Goal: Transaction & Acquisition: Book appointment/travel/reservation

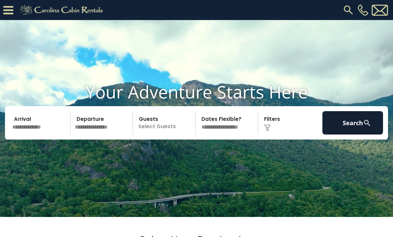
click at [24, 134] on input "text" at bounding box center [40, 122] width 61 height 23
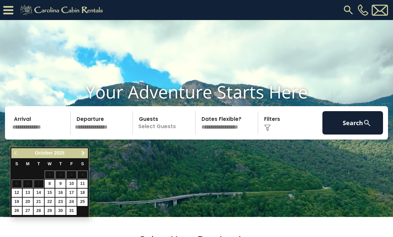
click at [81, 153] on span "Next" at bounding box center [83, 152] width 5 height 5
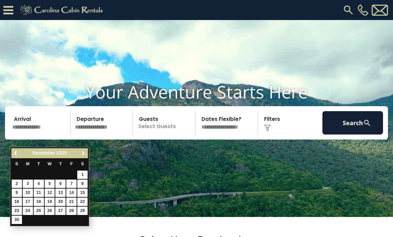
click at [81, 150] on span "Next" at bounding box center [83, 152] width 5 height 5
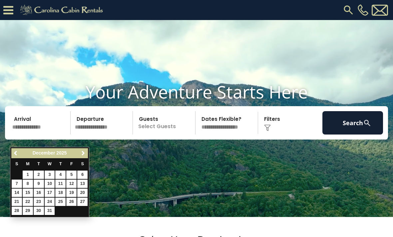
click at [72, 199] on link "26" at bounding box center [71, 201] width 10 height 8
type input "********"
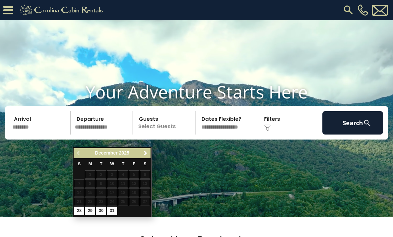
click at [113, 207] on link "31" at bounding box center [112, 210] width 10 height 8
type input "********"
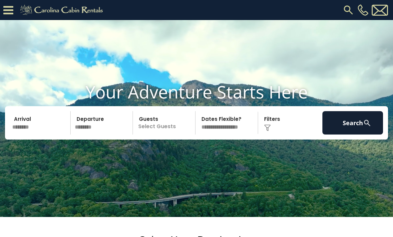
click at [159, 134] on p "Select Guests" at bounding box center [165, 122] width 60 height 23
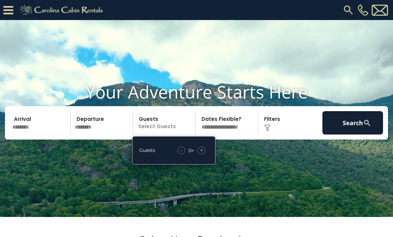
click at [203, 153] on span "+" at bounding box center [201, 150] width 3 height 7
click at [203, 154] on div "+" at bounding box center [202, 150] width 8 height 8
click at [205, 154] on div "+" at bounding box center [202, 150] width 8 height 8
click at [204, 154] on div "+" at bounding box center [202, 150] width 8 height 8
click at [203, 154] on div "+" at bounding box center [202, 150] width 8 height 8
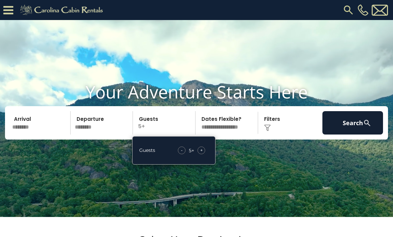
click at [239, 170] on video at bounding box center [196, 118] width 393 height 197
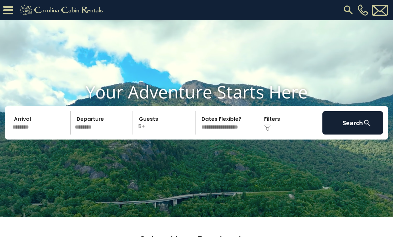
click at [366, 127] on img at bounding box center [367, 123] width 8 height 8
click at [371, 126] on button "Search" at bounding box center [352, 122] width 61 height 23
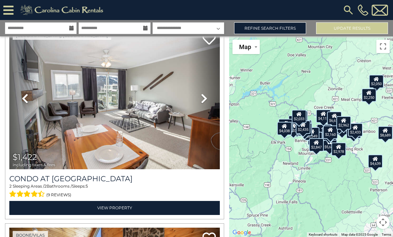
scroll to position [1438, 0]
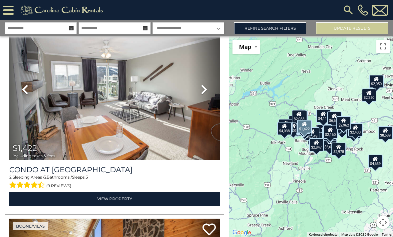
click at [160, 174] on h3 "Condo at Pinnacle Inn Resort" at bounding box center [114, 169] width 211 height 9
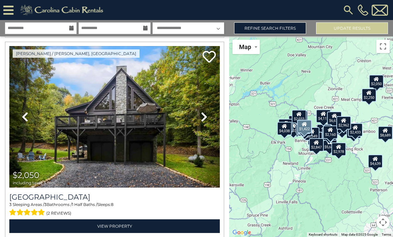
scroll to position [216, 0]
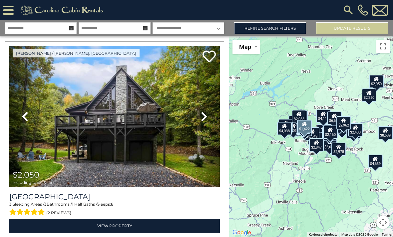
click at [21, 196] on h3 "[GEOGRAPHIC_DATA]" at bounding box center [114, 196] width 211 height 9
click at [33, 139] on link "Previous" at bounding box center [25, 116] width 32 height 141
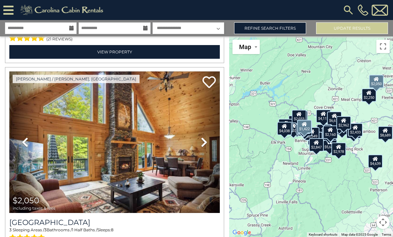
scroll to position [191, 0]
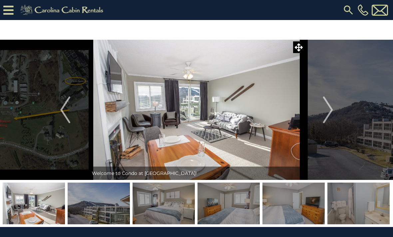
click at [325, 109] on img "Next" at bounding box center [328, 109] width 10 height 27
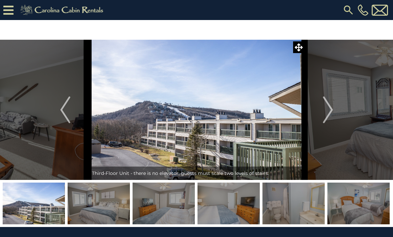
click at [314, 111] on button "Next" at bounding box center [328, 110] width 47 height 140
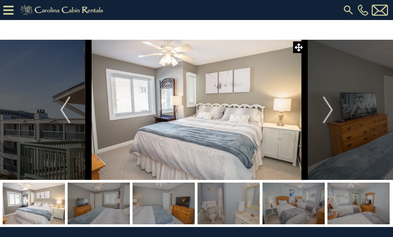
click at [315, 112] on button "Next" at bounding box center [328, 110] width 47 height 140
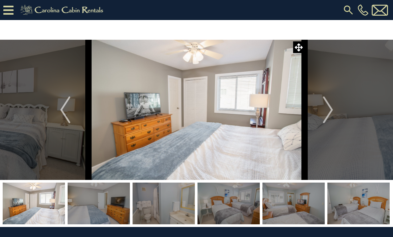
click at [318, 110] on button "Next" at bounding box center [328, 110] width 47 height 140
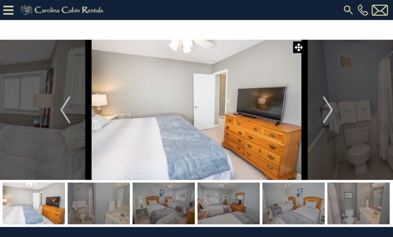
click at [325, 111] on img "Next" at bounding box center [328, 109] width 10 height 27
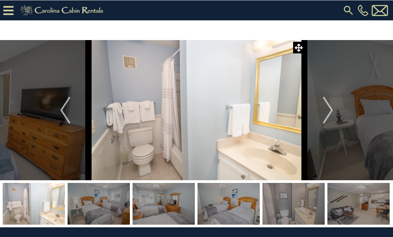
click at [320, 109] on button "Next" at bounding box center [328, 110] width 47 height 140
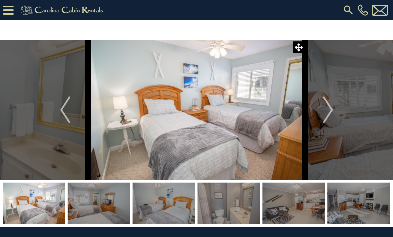
click at [319, 112] on button "Next" at bounding box center [328, 110] width 47 height 140
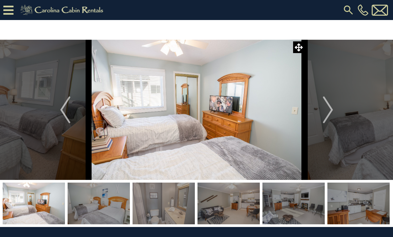
click at [324, 109] on img "Next" at bounding box center [328, 109] width 10 height 27
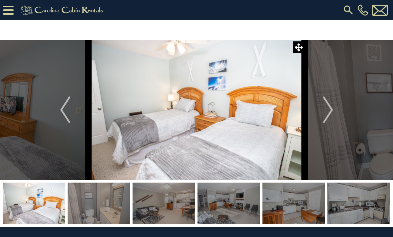
click at [321, 115] on button "Next" at bounding box center [328, 110] width 47 height 140
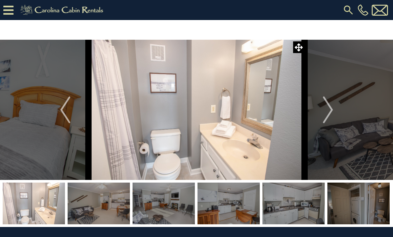
click at [320, 113] on button "Next" at bounding box center [328, 110] width 47 height 140
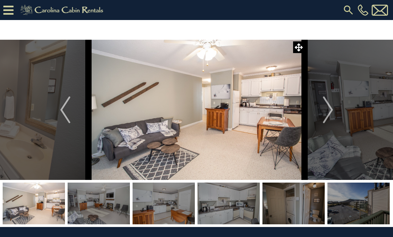
click at [321, 114] on button "Next" at bounding box center [328, 110] width 47 height 140
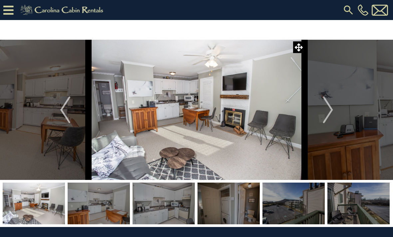
click at [318, 116] on button "Next" at bounding box center [328, 110] width 47 height 140
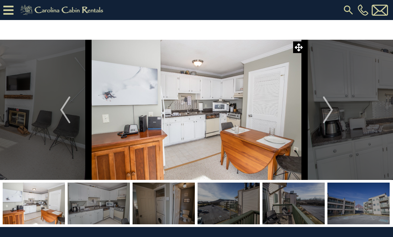
click at [322, 111] on button "Next" at bounding box center [328, 110] width 47 height 140
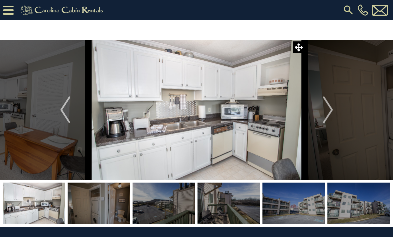
click at [319, 115] on button "Next" at bounding box center [328, 110] width 47 height 140
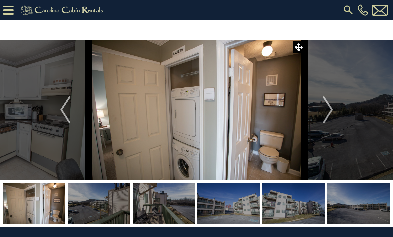
click at [319, 114] on button "Next" at bounding box center [328, 110] width 47 height 140
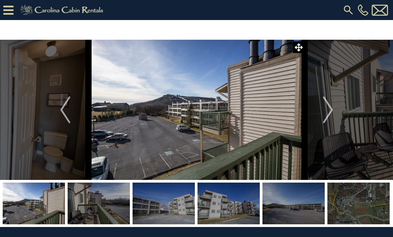
click at [320, 114] on button "Next" at bounding box center [328, 110] width 47 height 140
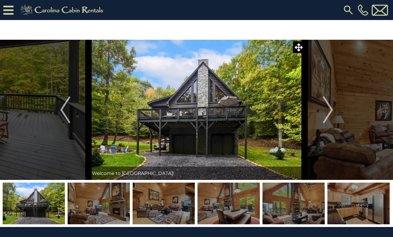
click at [332, 113] on img "Next" at bounding box center [328, 109] width 10 height 27
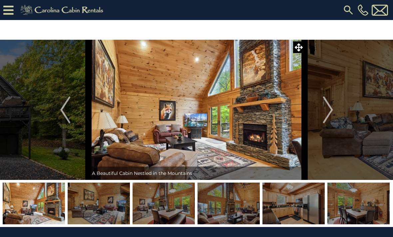
click at [326, 111] on img "Next" at bounding box center [328, 109] width 10 height 27
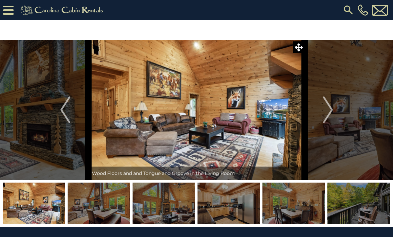
click at [320, 114] on button "Next" at bounding box center [328, 110] width 47 height 140
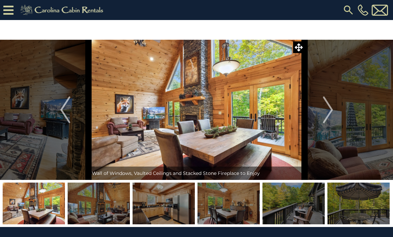
click at [324, 114] on img "Next" at bounding box center [328, 109] width 10 height 27
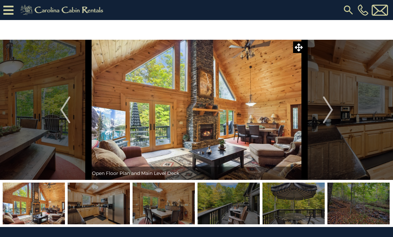
click at [329, 109] on img "Next" at bounding box center [328, 109] width 10 height 27
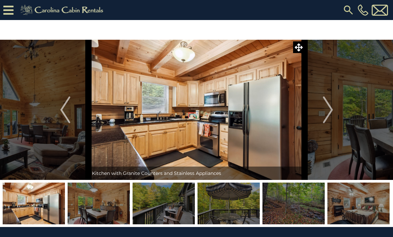
click at [328, 113] on img "Next" at bounding box center [328, 109] width 10 height 27
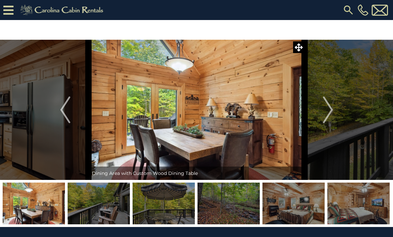
click at [330, 116] on img "Next" at bounding box center [328, 109] width 10 height 27
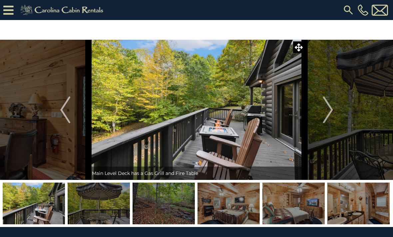
click at [325, 113] on img "Next" at bounding box center [328, 109] width 10 height 27
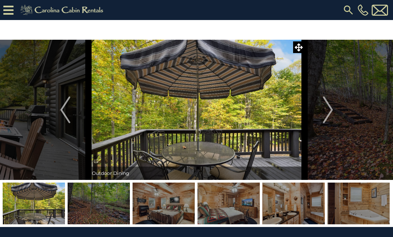
click at [327, 111] on img "Next" at bounding box center [328, 109] width 10 height 27
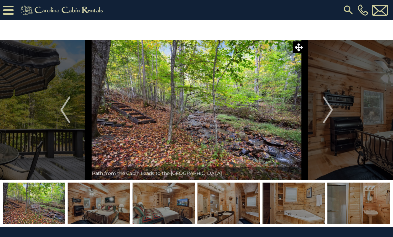
click at [323, 115] on img "Next" at bounding box center [328, 109] width 10 height 27
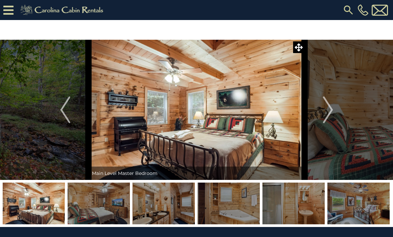
click at [321, 111] on button "Next" at bounding box center [328, 110] width 47 height 140
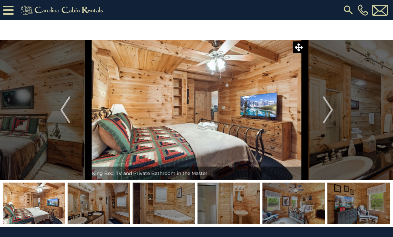
click at [327, 113] on img "Next" at bounding box center [328, 109] width 10 height 27
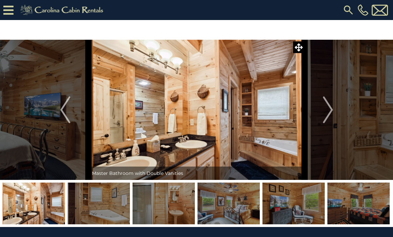
click at [330, 110] on img "Next" at bounding box center [328, 109] width 10 height 27
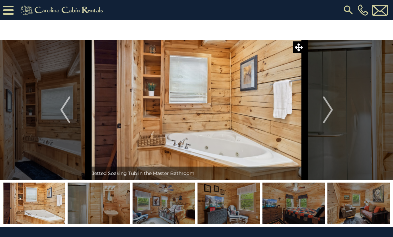
click at [334, 110] on button "Next" at bounding box center [328, 110] width 47 height 140
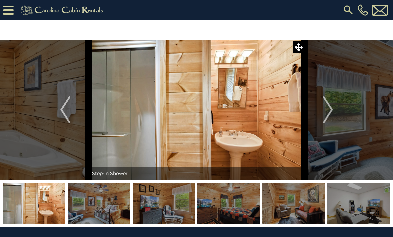
click at [327, 111] on img "Next" at bounding box center [328, 109] width 10 height 27
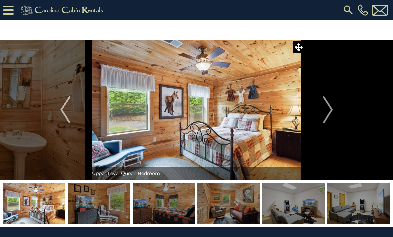
click at [329, 109] on img "Next" at bounding box center [328, 109] width 10 height 27
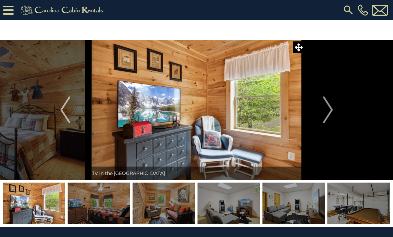
click at [323, 111] on img "Next" at bounding box center [328, 109] width 10 height 27
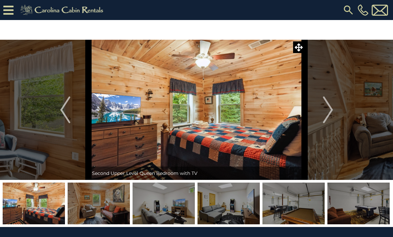
click at [333, 112] on img "Next" at bounding box center [328, 109] width 10 height 27
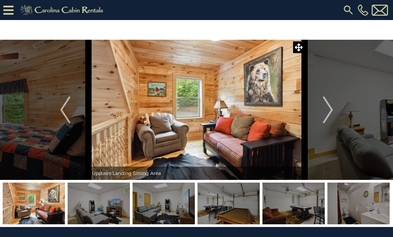
click at [331, 115] on img "Next" at bounding box center [328, 109] width 10 height 27
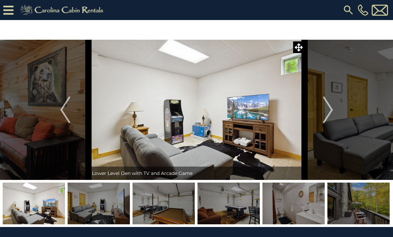
click at [328, 115] on img "Next" at bounding box center [328, 109] width 10 height 27
